Goal: Information Seeking & Learning: Learn about a topic

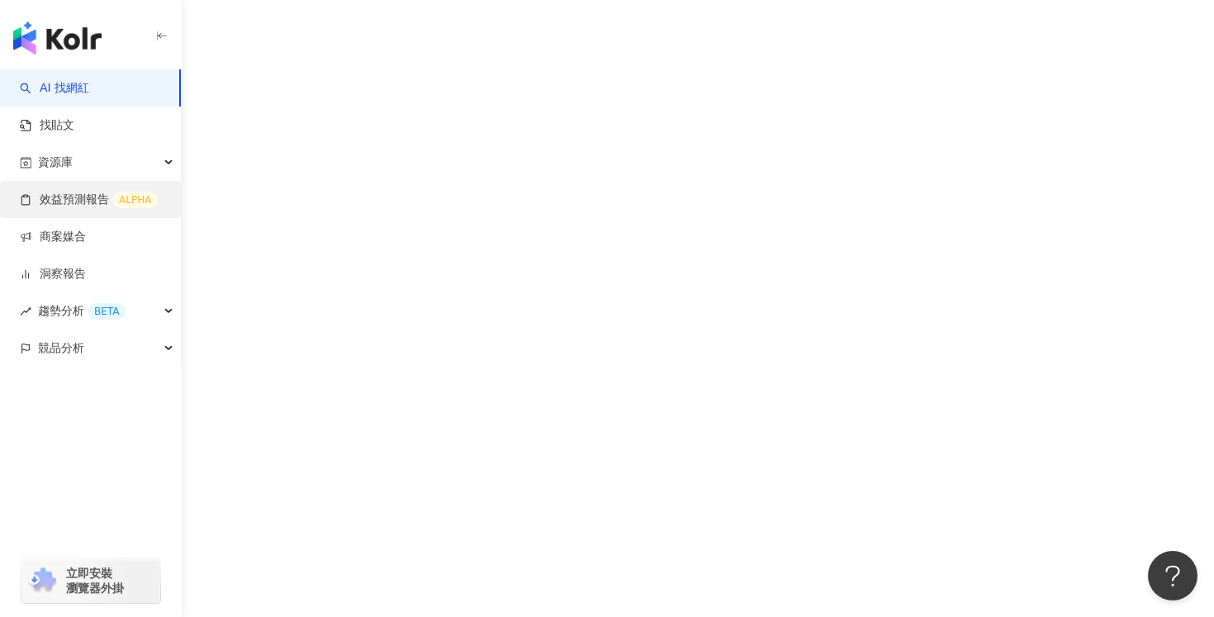
click at [76, 200] on link "效益預測報告 ALPHA" at bounding box center [89, 200] width 138 height 17
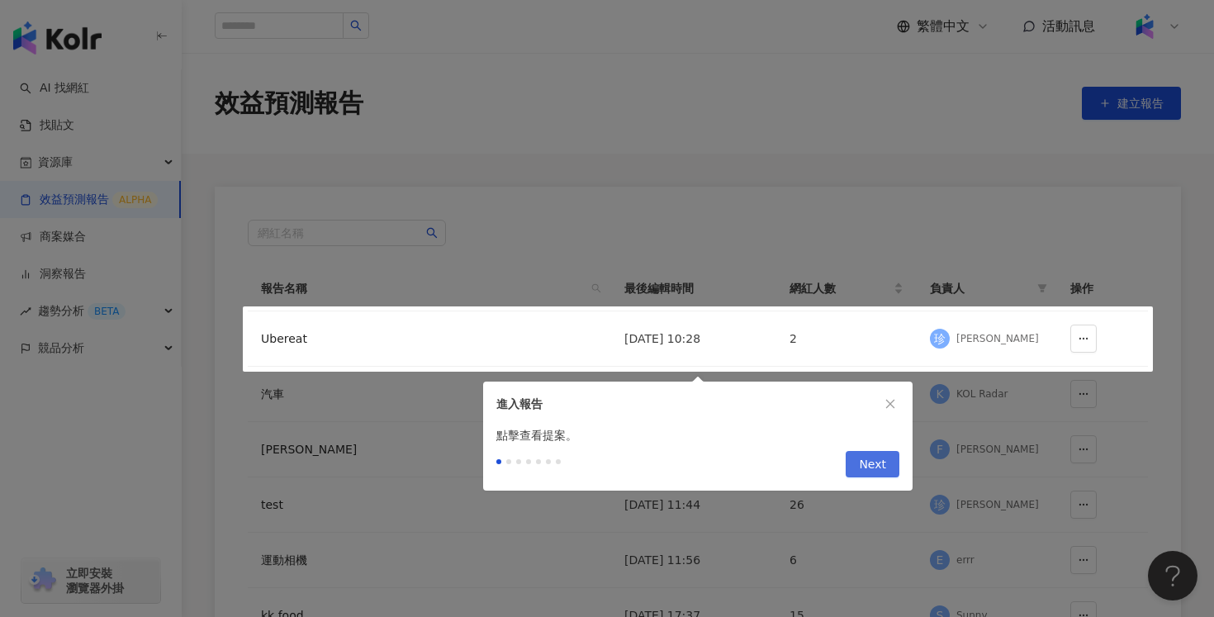
click at [875, 466] on span "Next" at bounding box center [872, 465] width 27 height 26
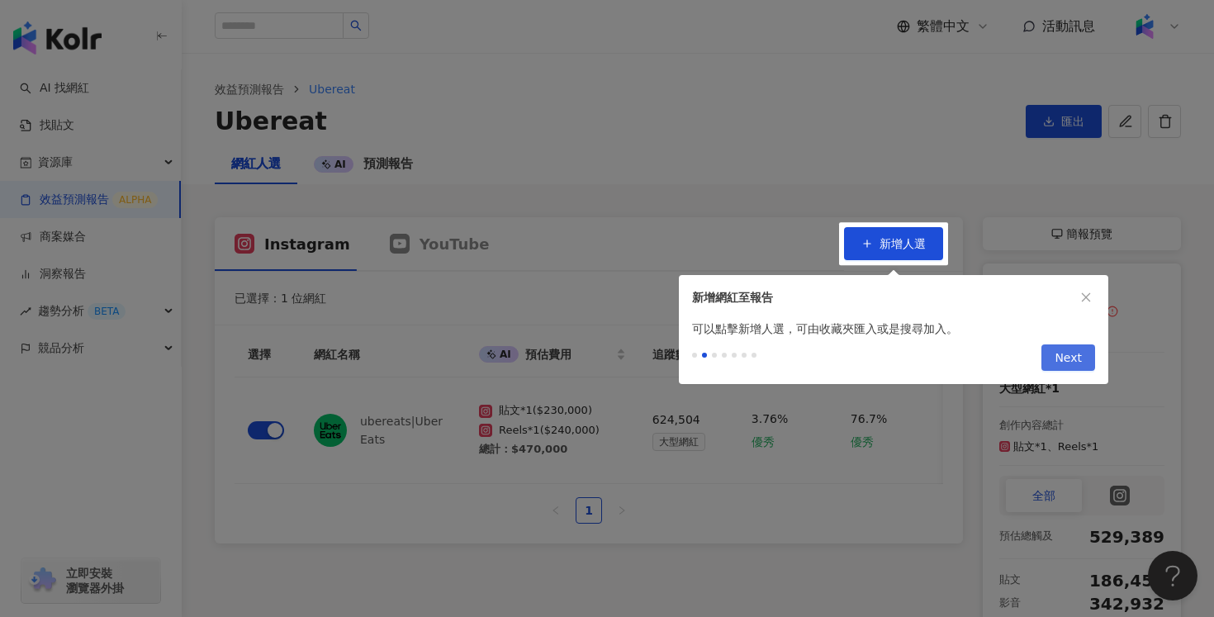
click at [1068, 360] on span "Next" at bounding box center [1068, 358] width 27 height 26
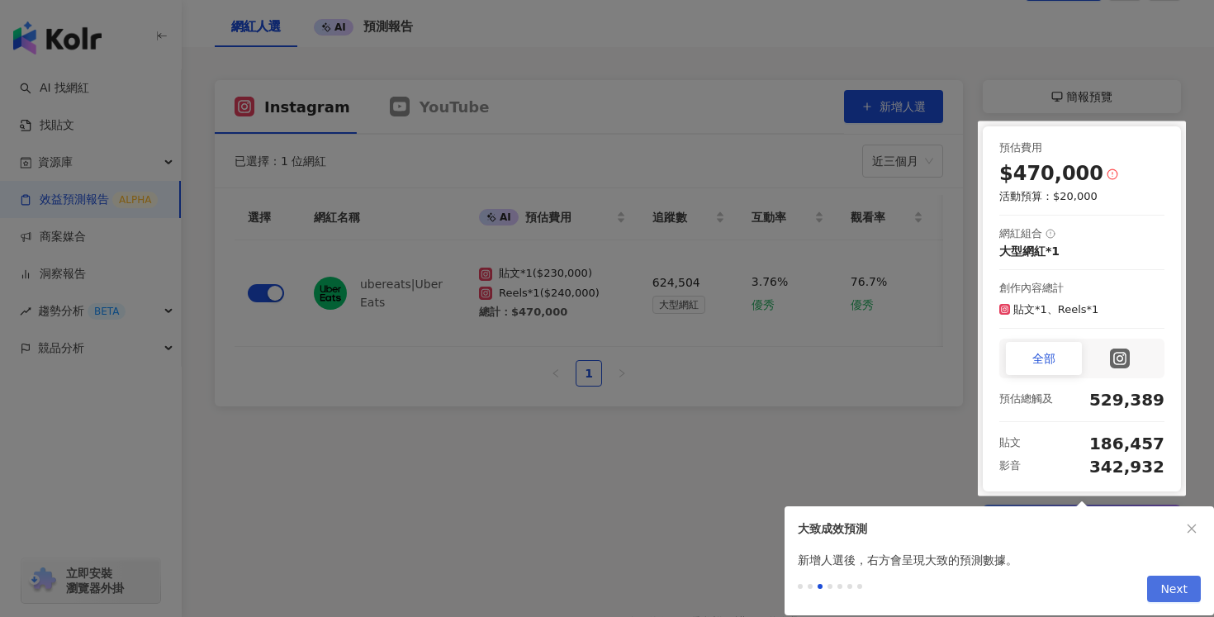
click at [1185, 590] on span "Next" at bounding box center [1174, 590] width 27 height 26
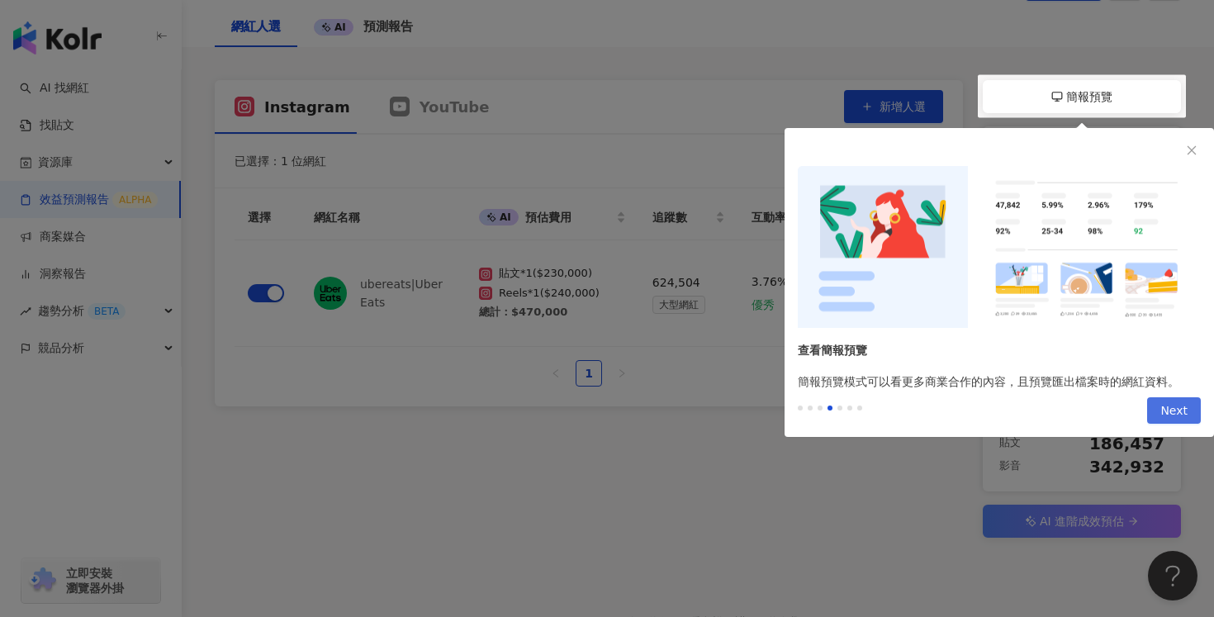
click at [1170, 415] on span "Next" at bounding box center [1174, 411] width 27 height 26
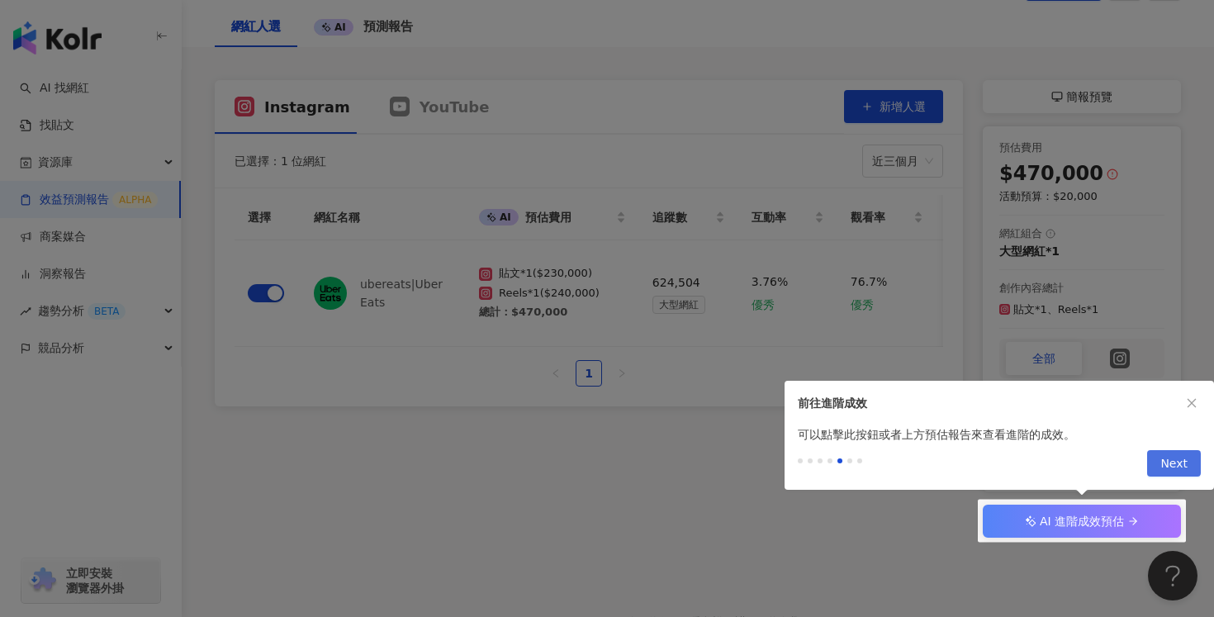
click at [1183, 466] on span "Next" at bounding box center [1174, 464] width 27 height 26
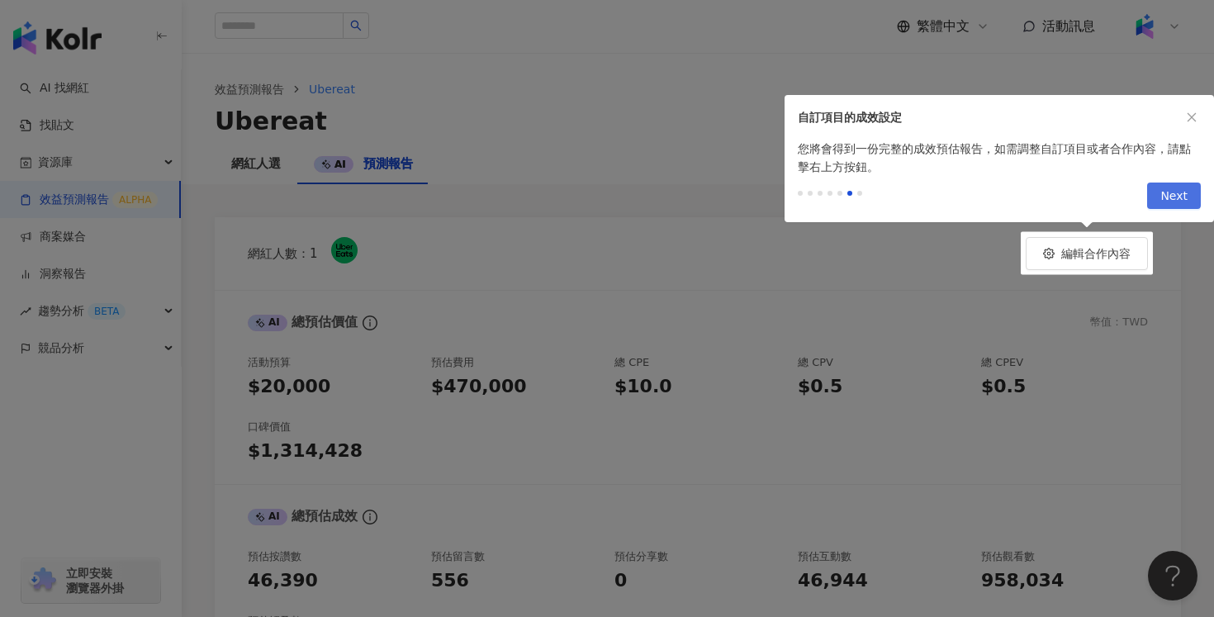
click at [1171, 192] on span "Next" at bounding box center [1174, 196] width 27 height 26
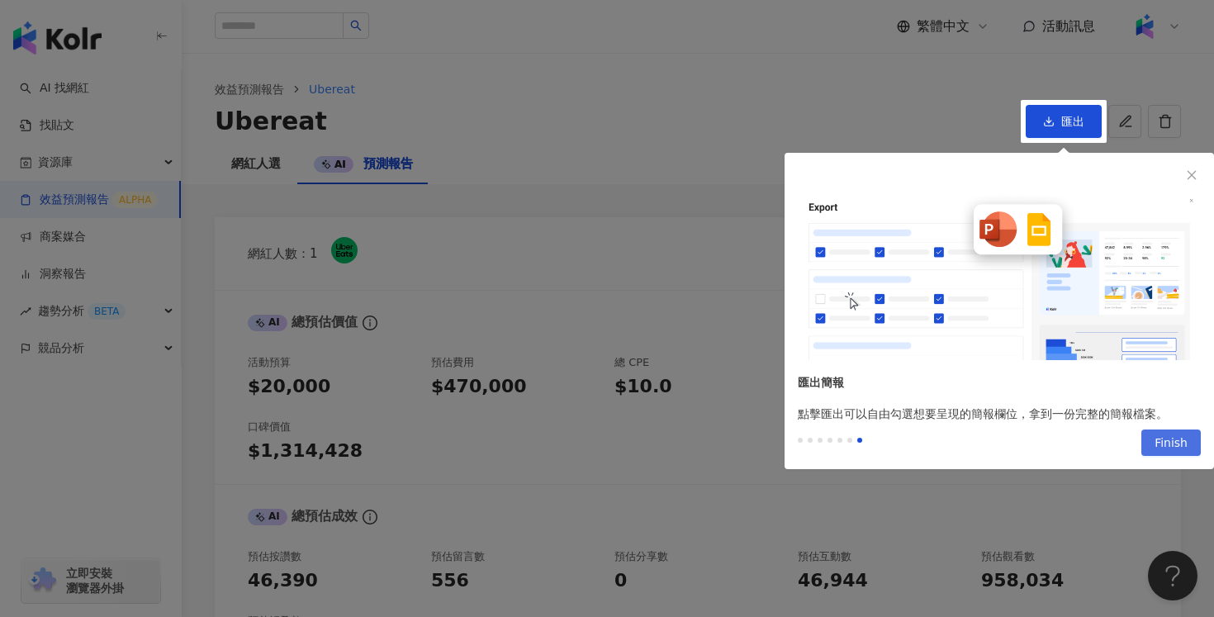
click at [1187, 447] on span "Finish" at bounding box center [1171, 443] width 33 height 26
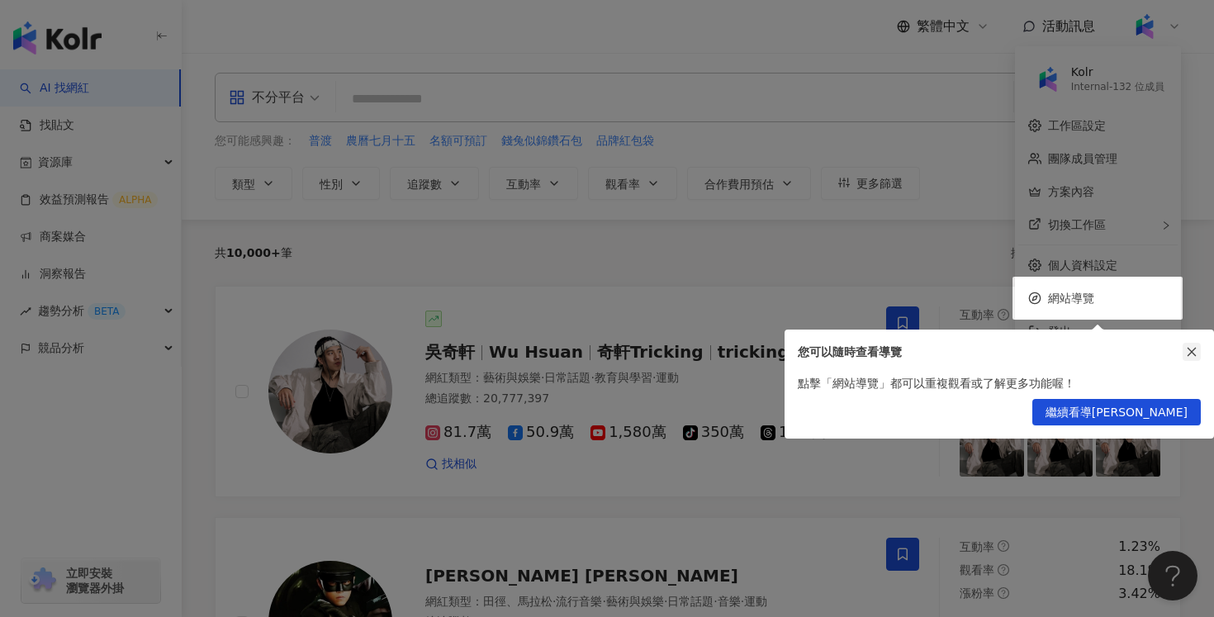
click at [1194, 353] on icon "close" at bounding box center [1192, 352] width 9 height 9
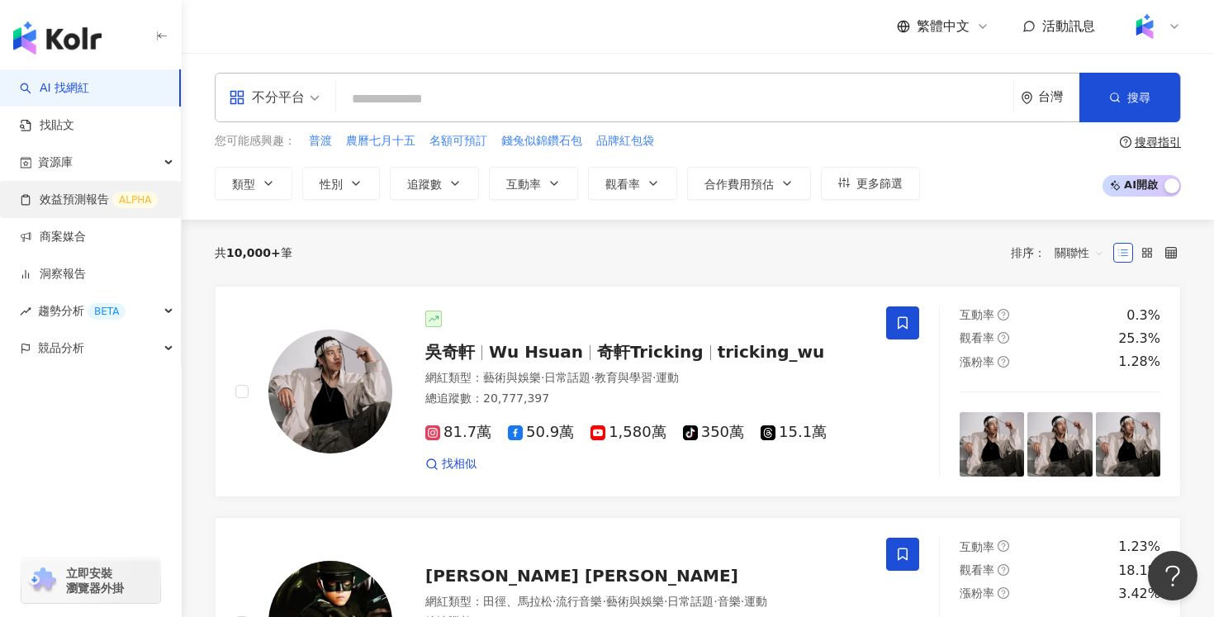
click at [64, 205] on link "效益預測報告 ALPHA" at bounding box center [89, 200] width 138 height 17
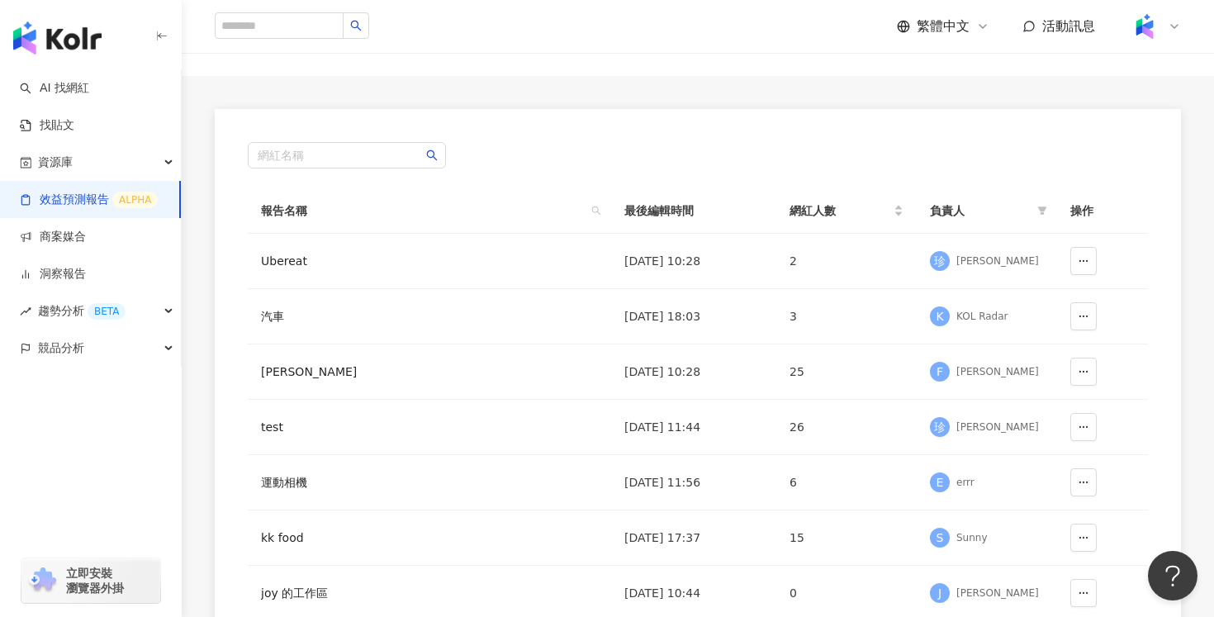
scroll to position [86, 0]
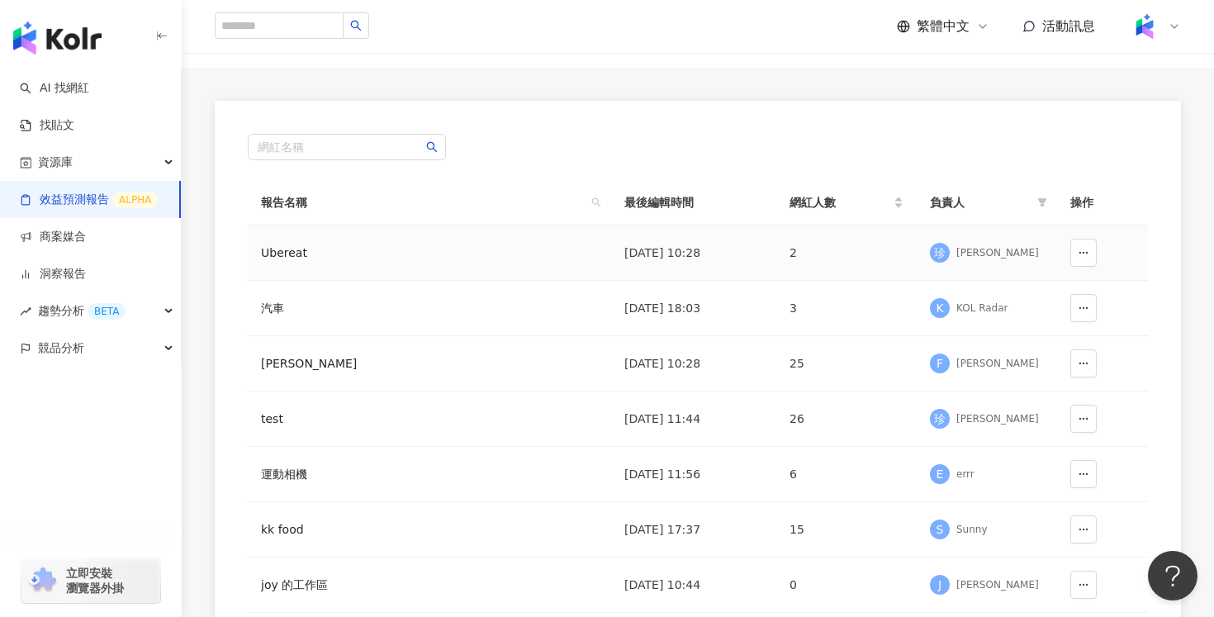
click at [421, 253] on div "Ubereat" at bounding box center [360, 253] width 198 height 18
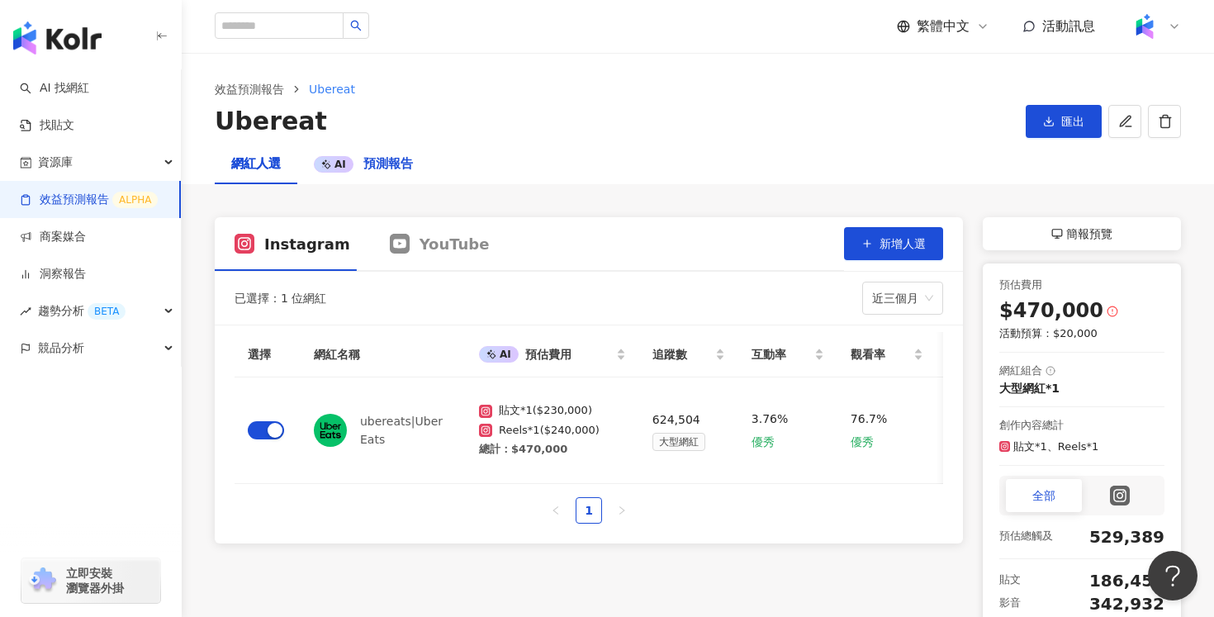
click at [358, 164] on div "AI 預測報告" at bounding box center [363, 164] width 99 height 20
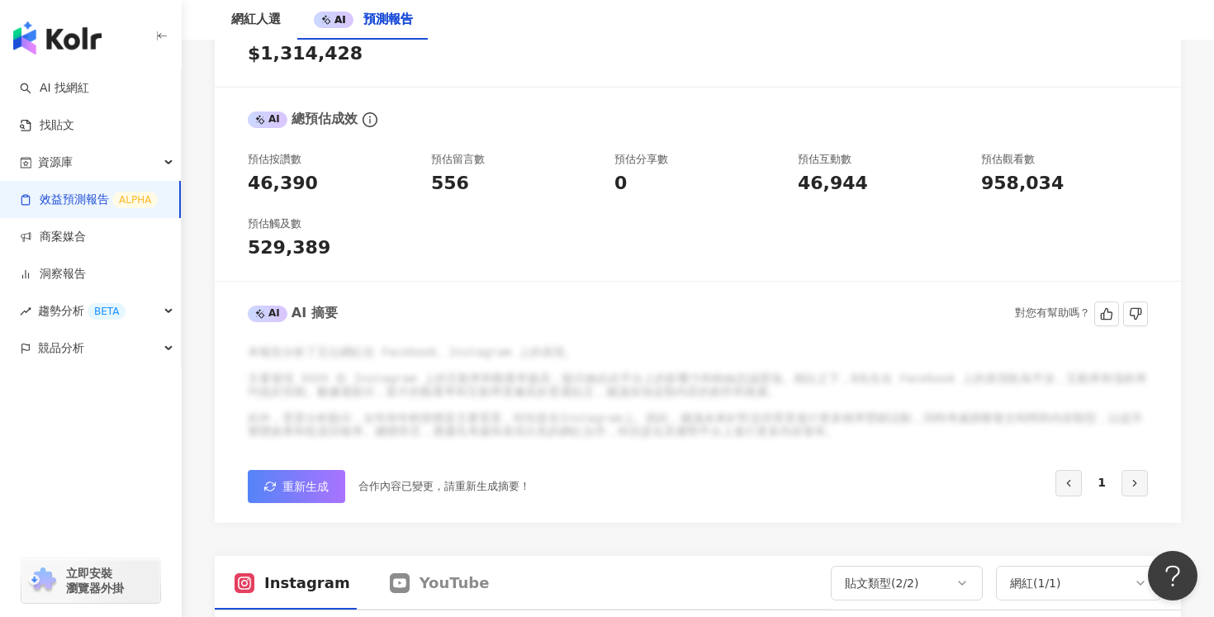
scroll to position [408, 0]
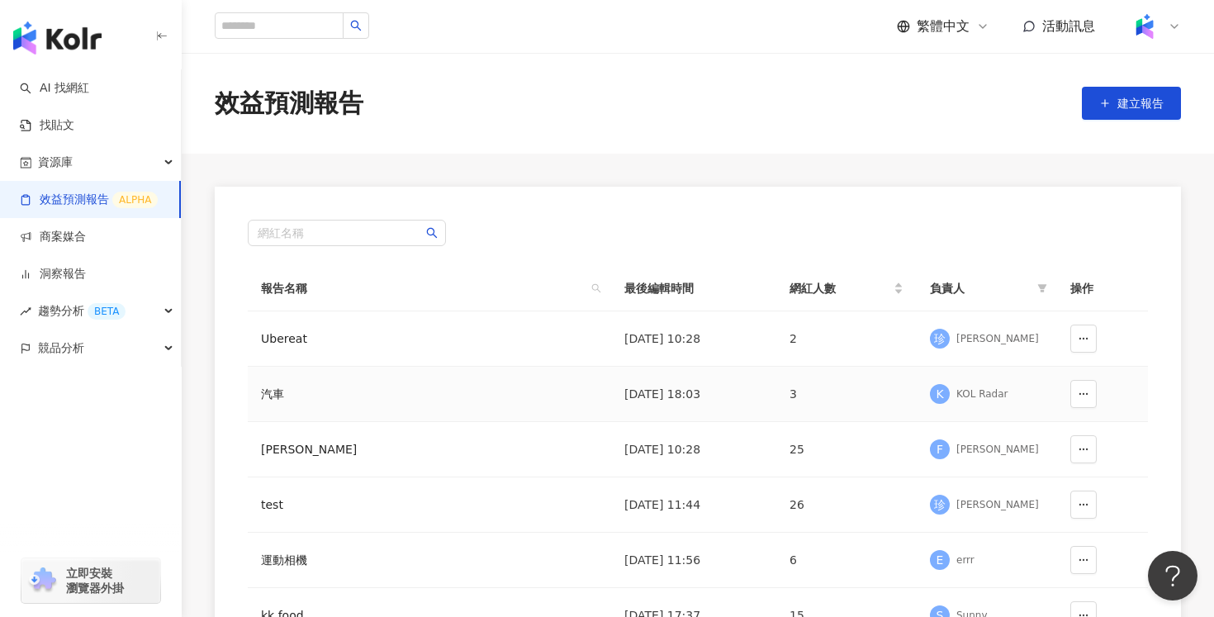
click at [353, 388] on div "汽車" at bounding box center [360, 394] width 198 height 18
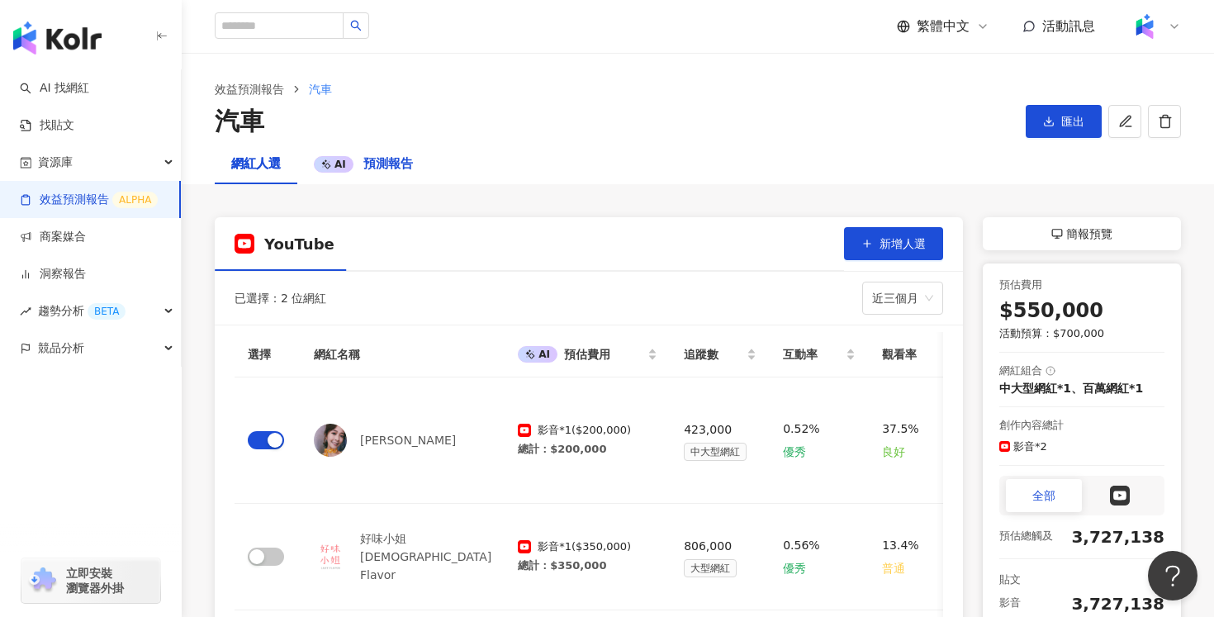
click at [387, 164] on span "預測報告" at bounding box center [388, 163] width 50 height 15
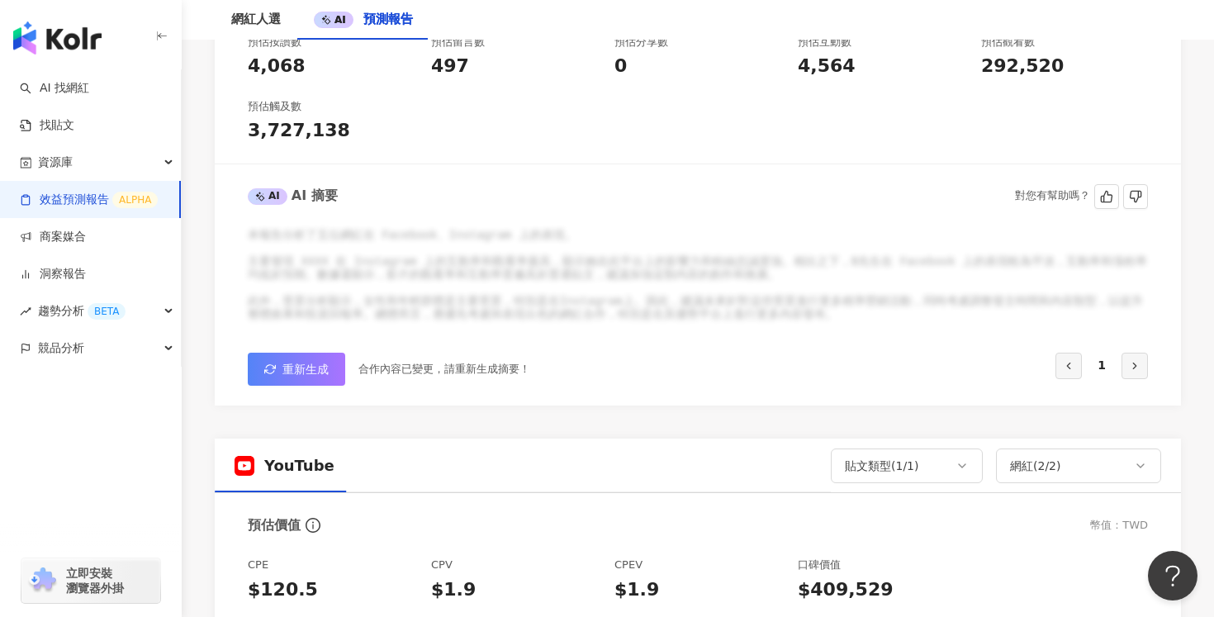
scroll to position [581, 0]
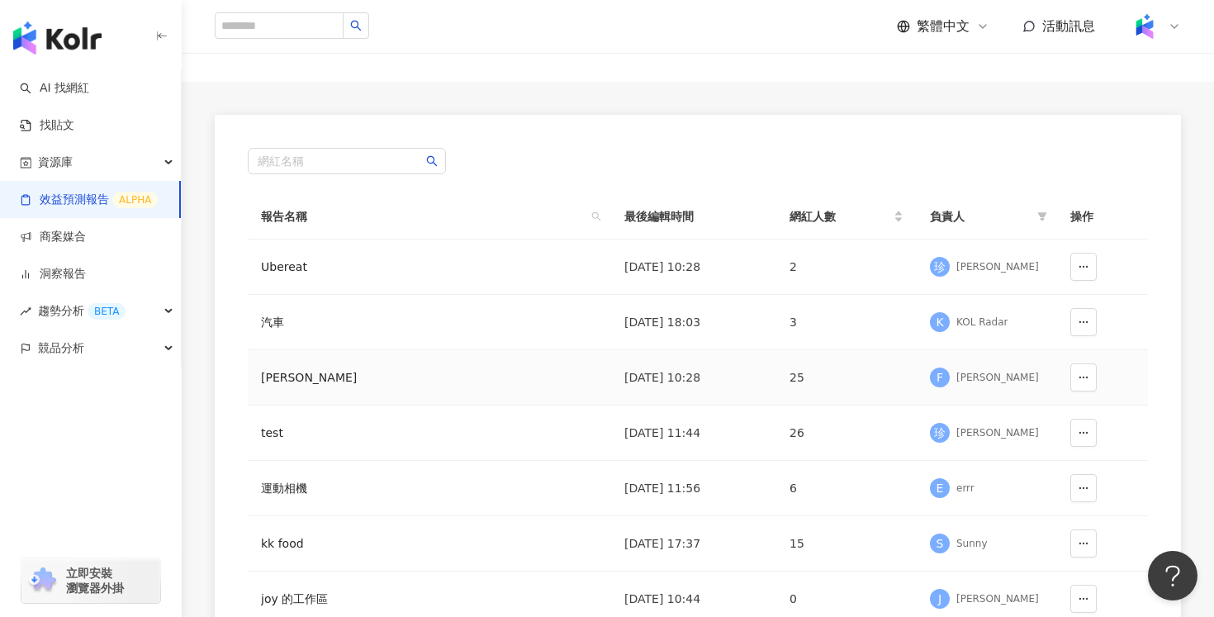
scroll to position [84, 0]
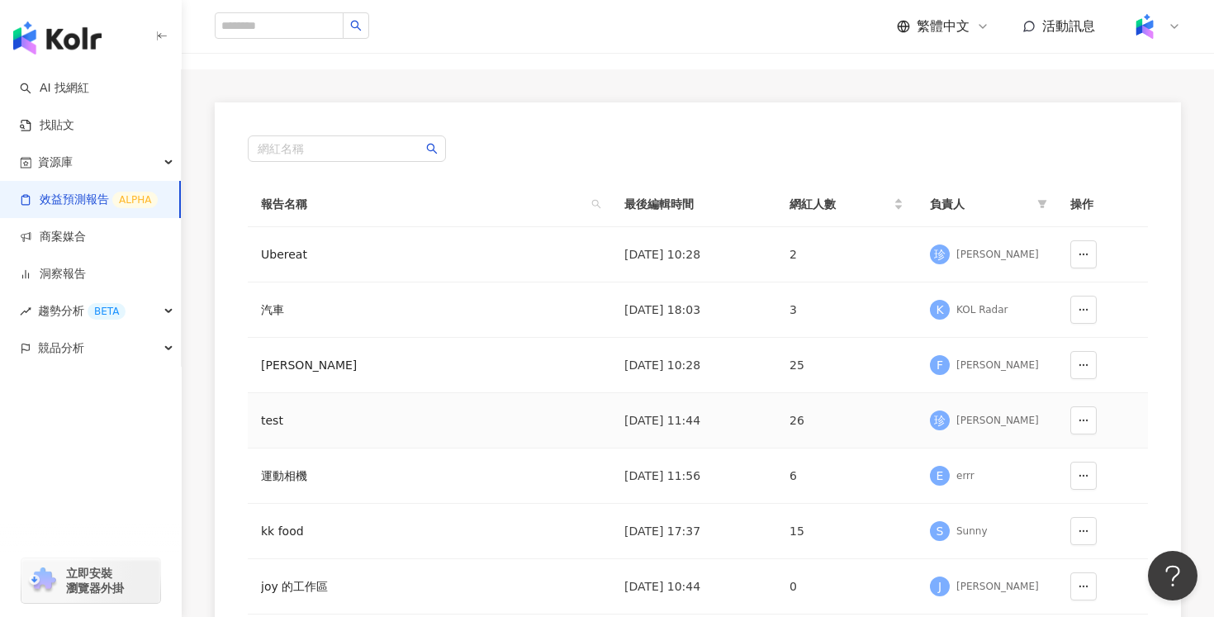
click at [380, 432] on td "test" at bounding box center [429, 420] width 363 height 55
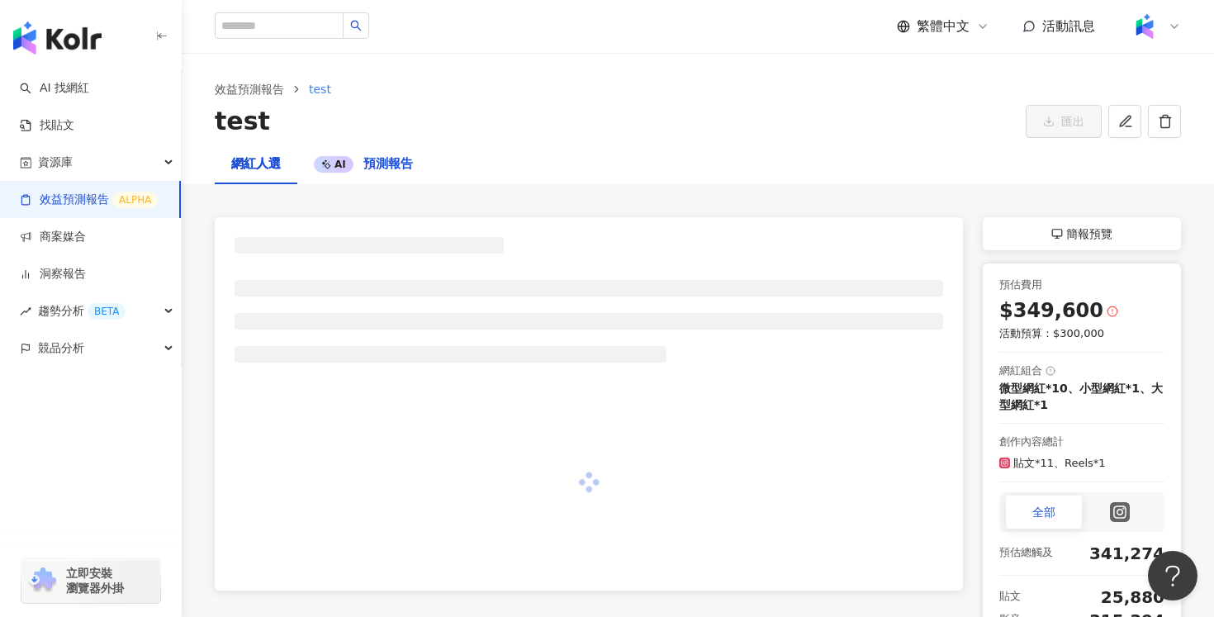
click at [396, 162] on span "預測報告" at bounding box center [388, 163] width 50 height 15
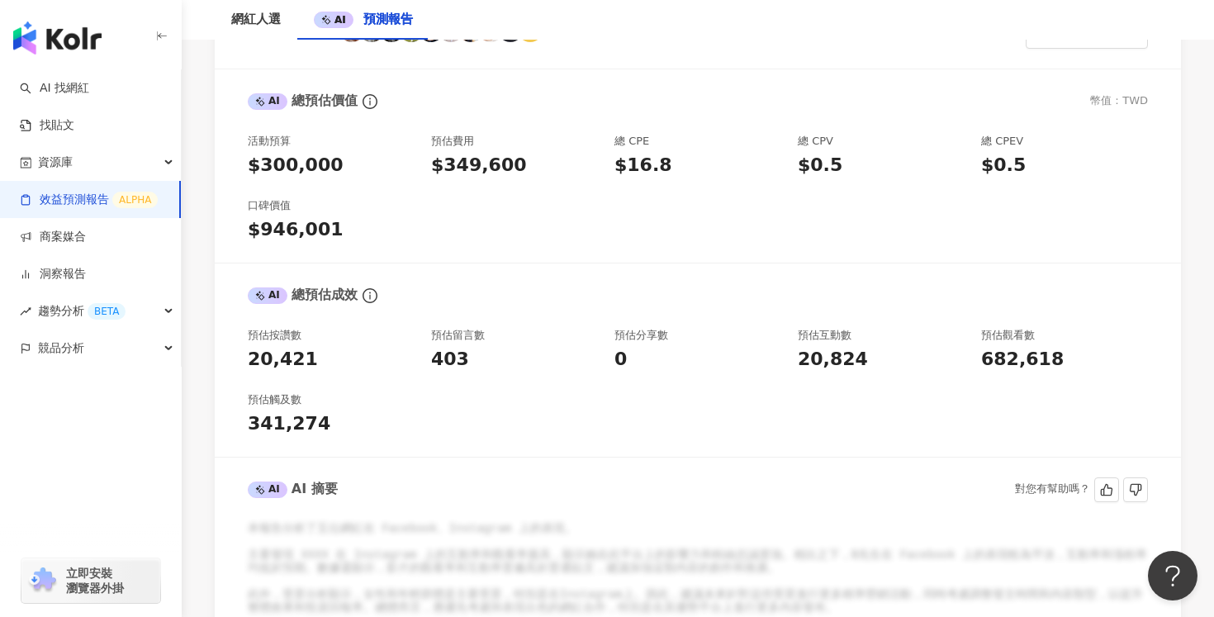
scroll to position [673, 0]
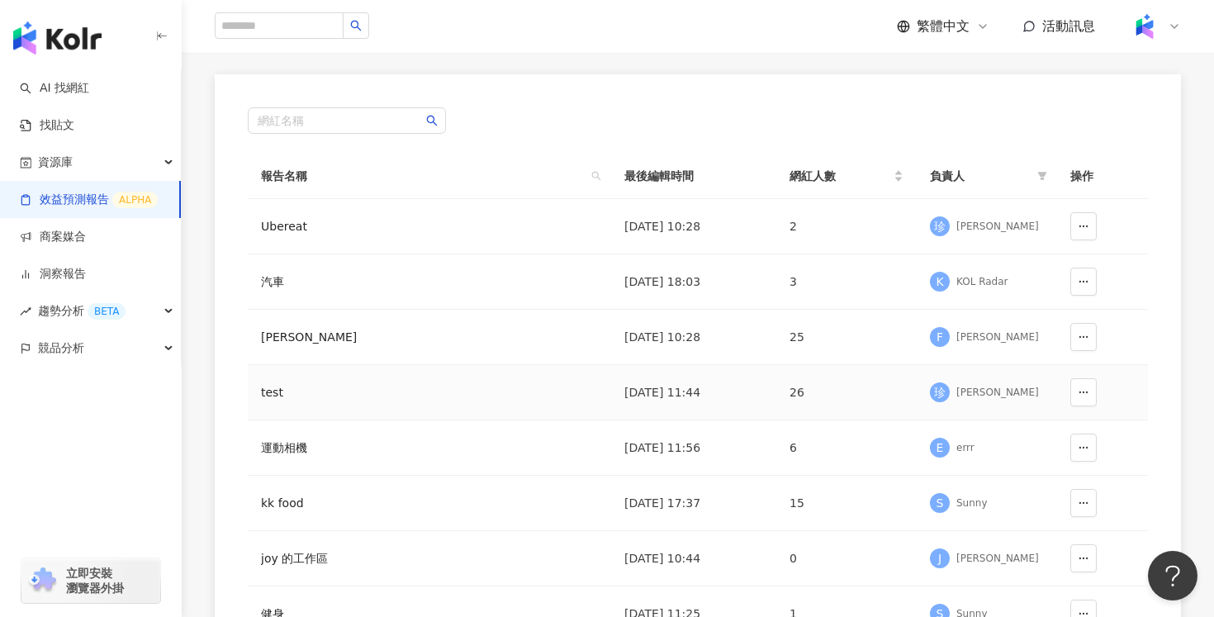
scroll to position [201, 0]
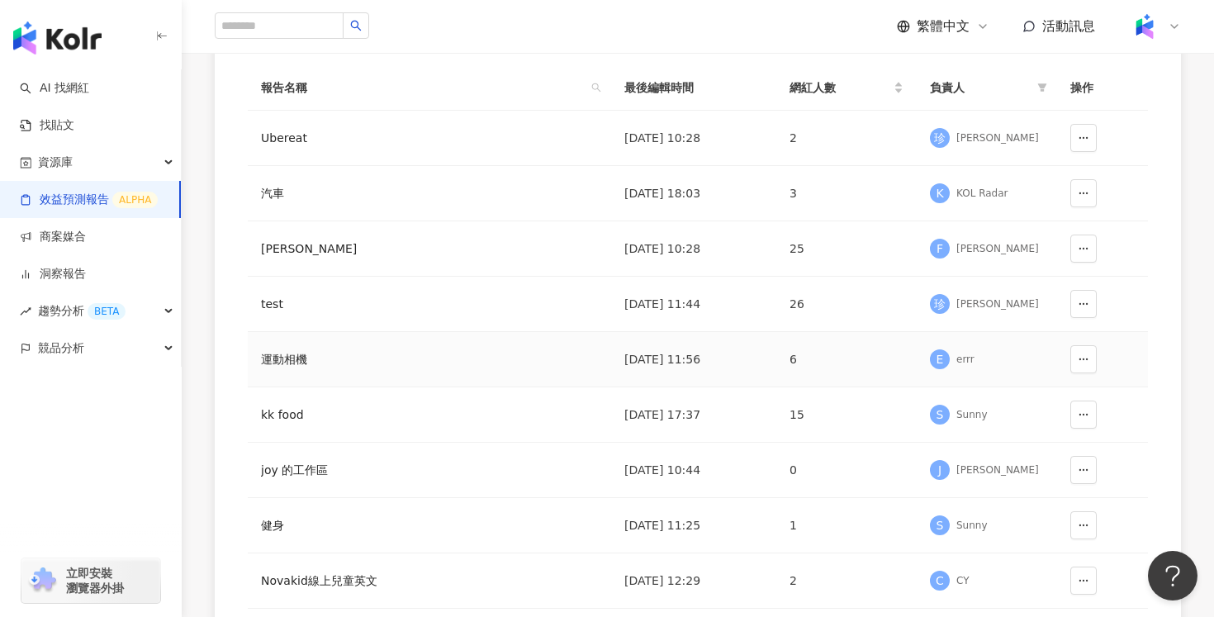
click at [453, 362] on div "運動相機" at bounding box center [360, 359] width 198 height 18
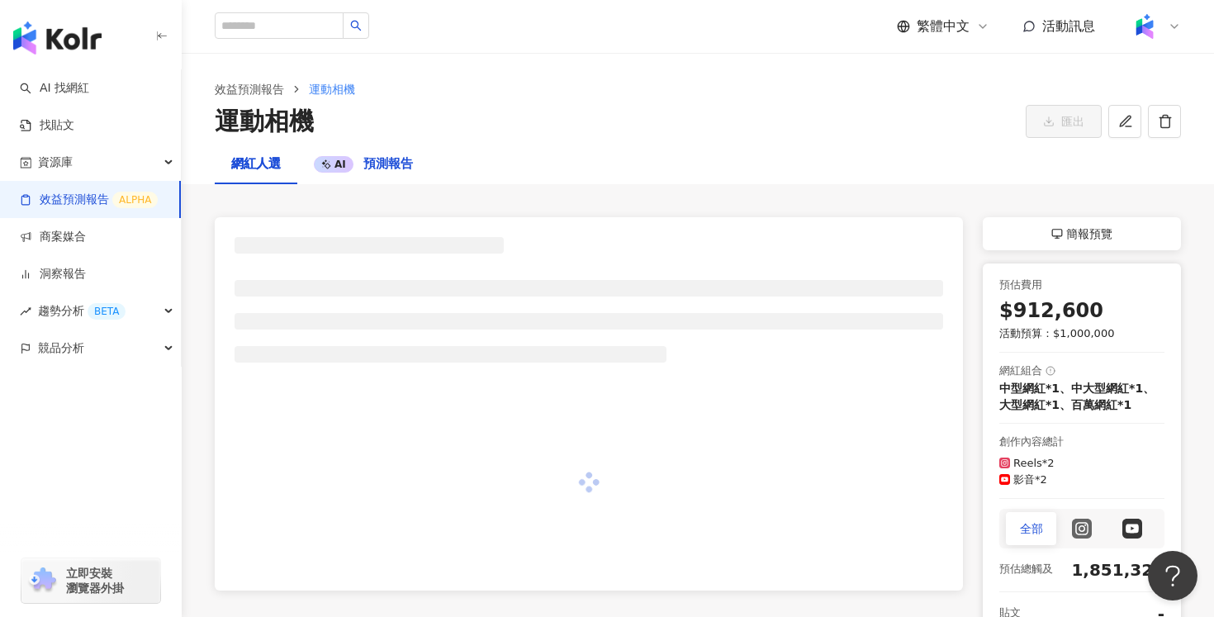
click at [401, 154] on div "AI 預測報告" at bounding box center [363, 164] width 99 height 20
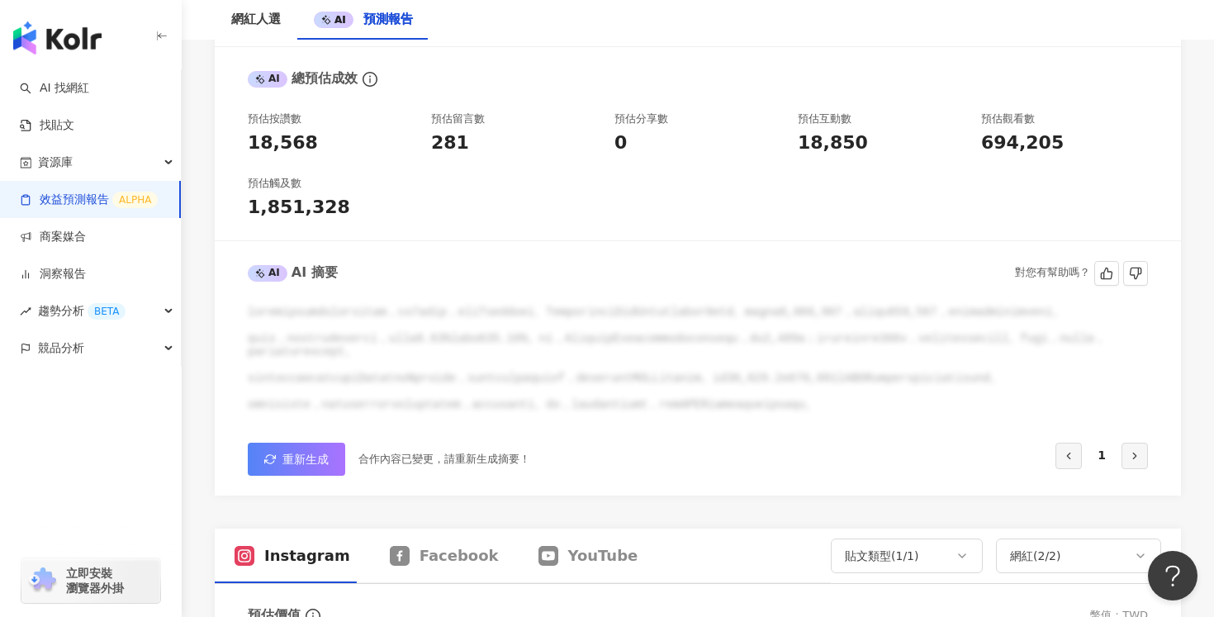
scroll to position [537, 0]
